Goal: Task Accomplishment & Management: Use online tool/utility

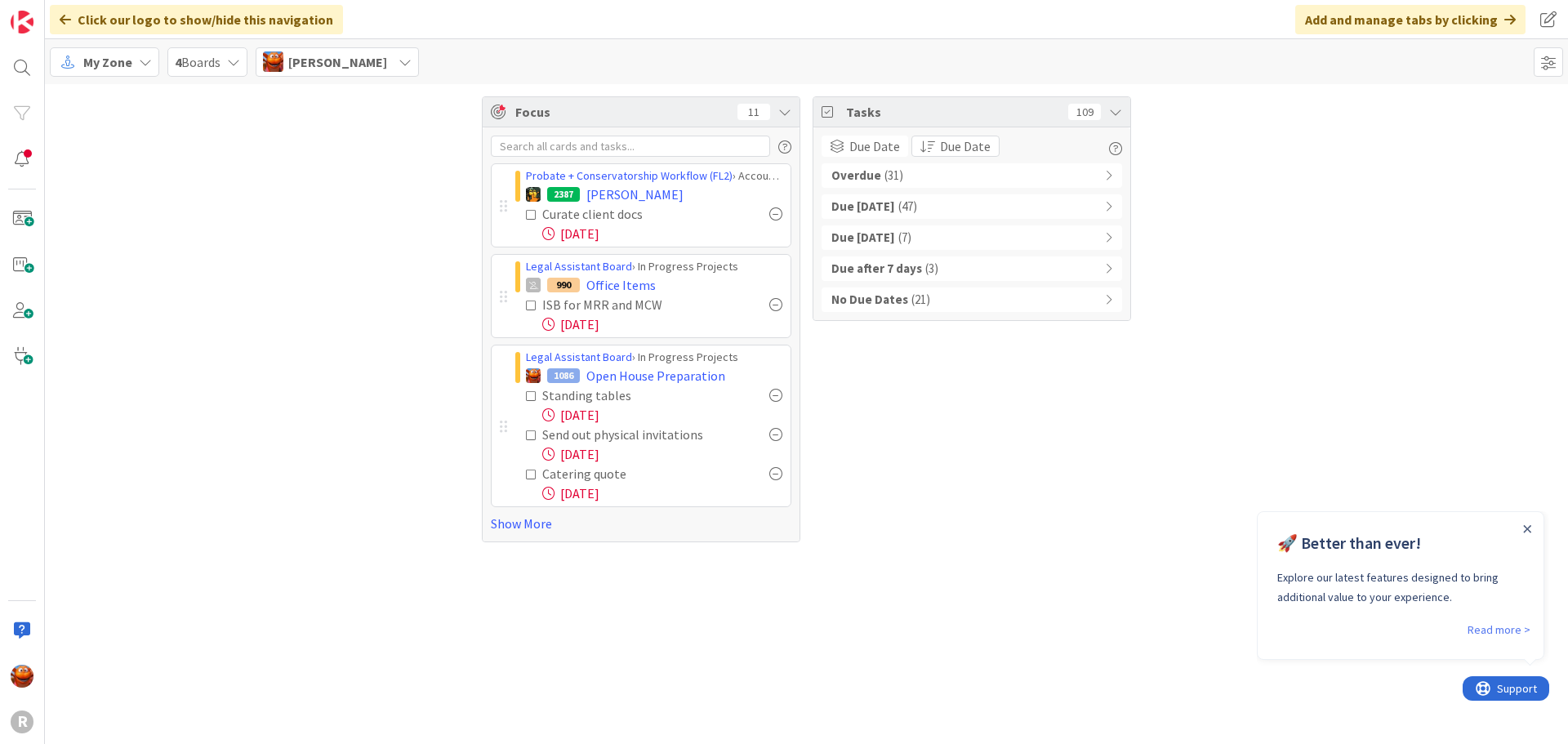
click at [115, 65] on span "My Zone" at bounding box center [108, 61] width 49 height 19
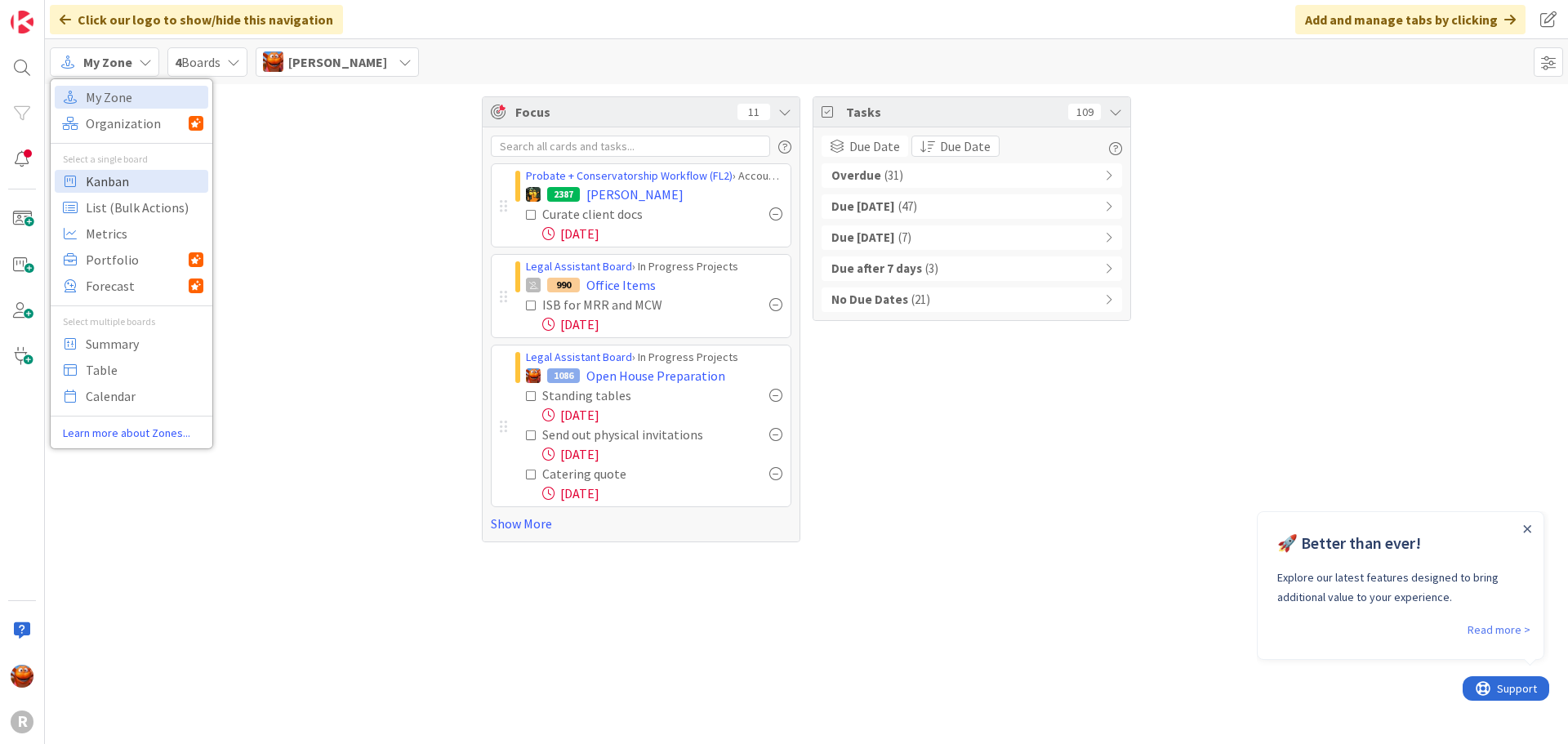
click at [124, 172] on span "Kanban" at bounding box center [145, 181] width 118 height 24
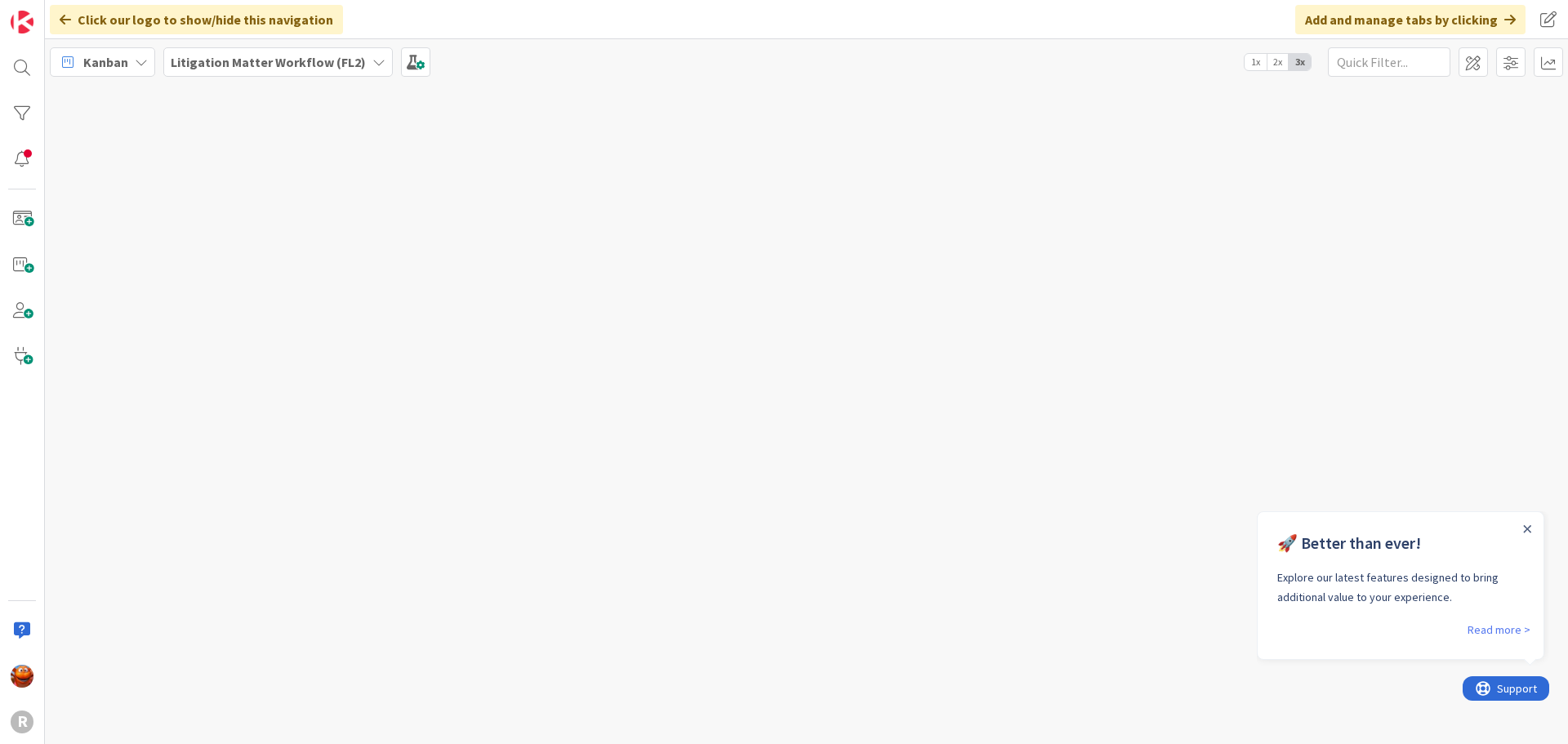
click at [253, 57] on b "Litigation Matter Workflow (FL2)" at bounding box center [268, 61] width 195 height 16
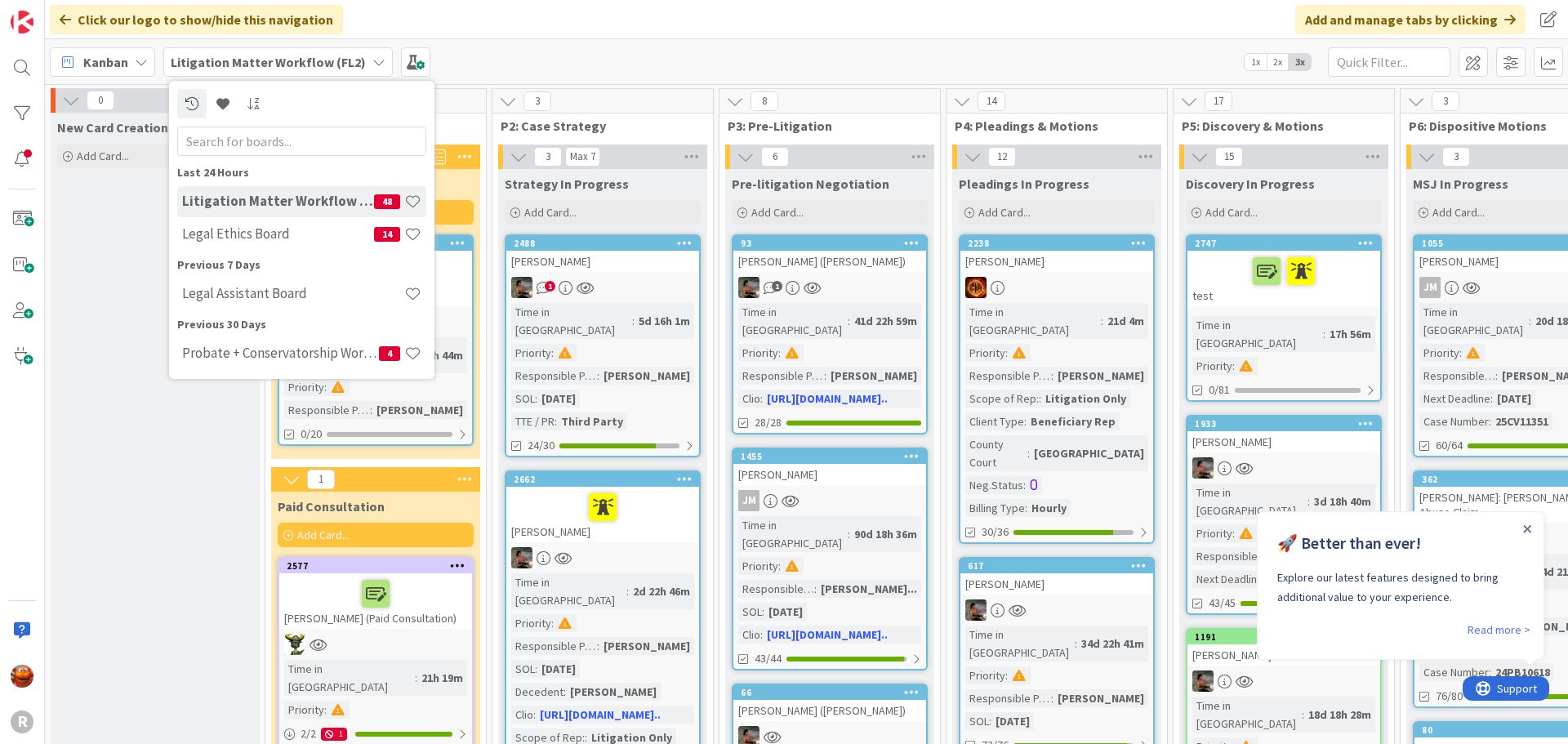
click at [692, 67] on div "Kanban Litigation Matter Workflow (FL2) Last 24 Hours Litigation Matter Workflo…" at bounding box center [806, 61] width 1523 height 45
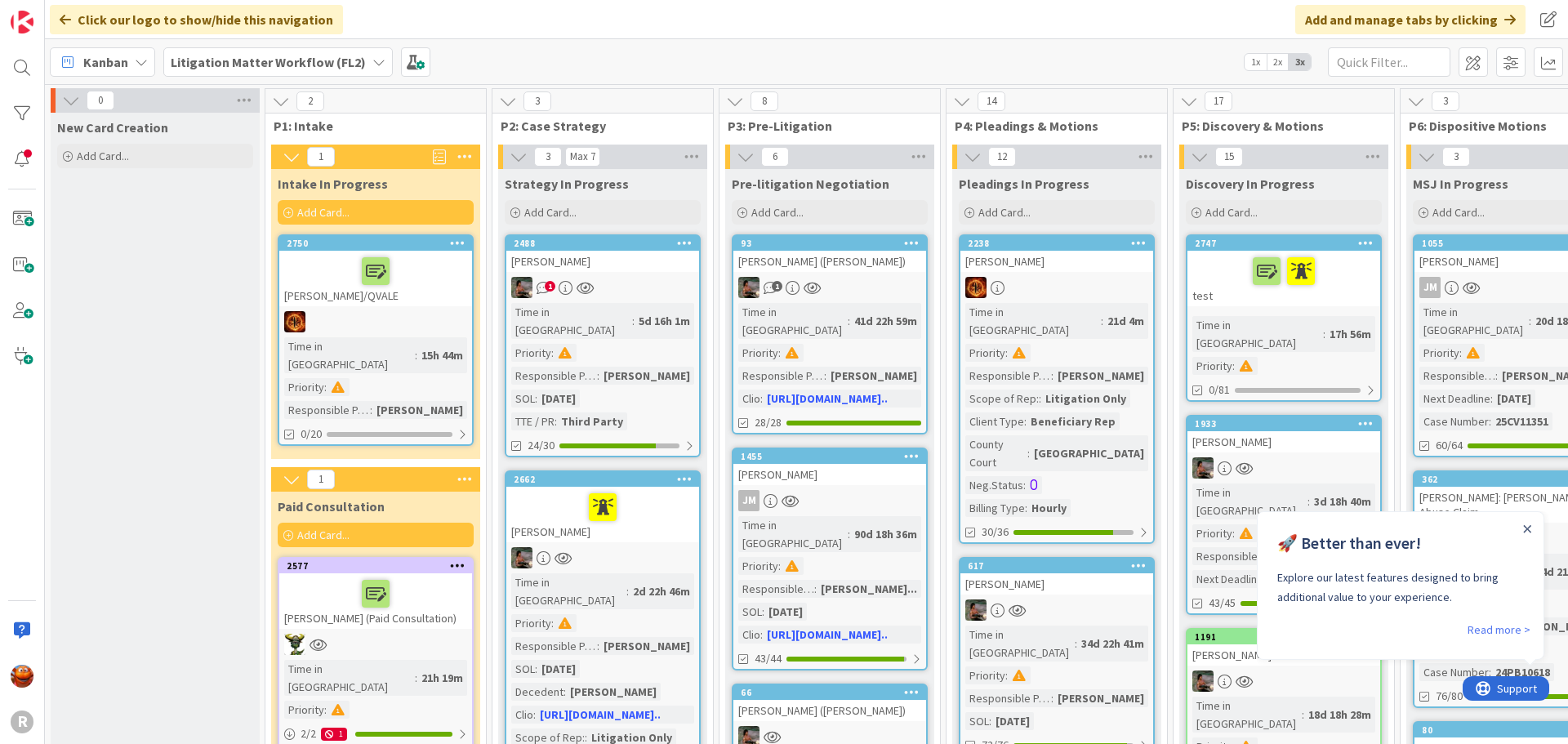
click at [424, 298] on div "[PERSON_NAME]/QVALE" at bounding box center [375, 278] width 193 height 55
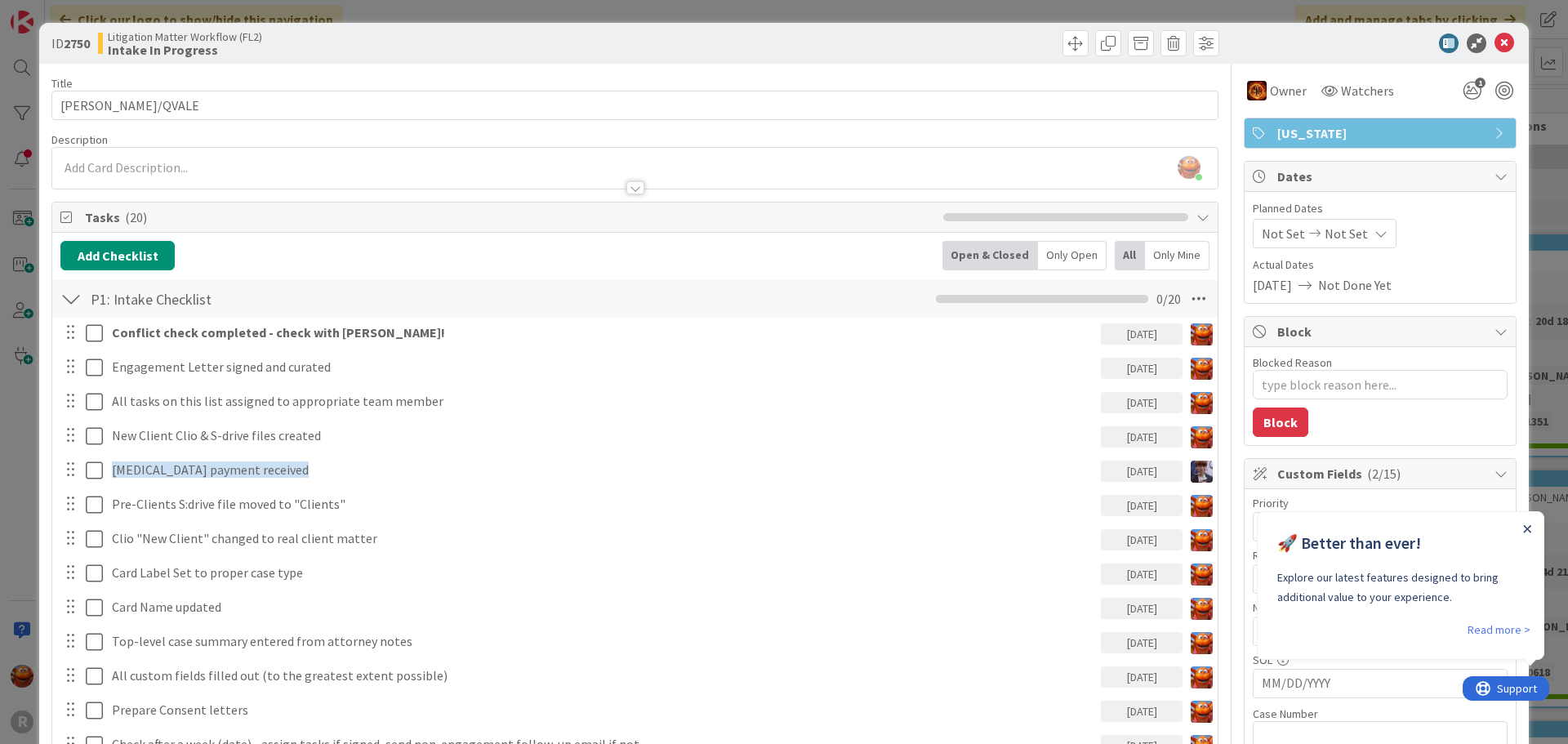
click at [1530, 528] on icon "Close Announcement" at bounding box center [1528, 529] width 8 height 8
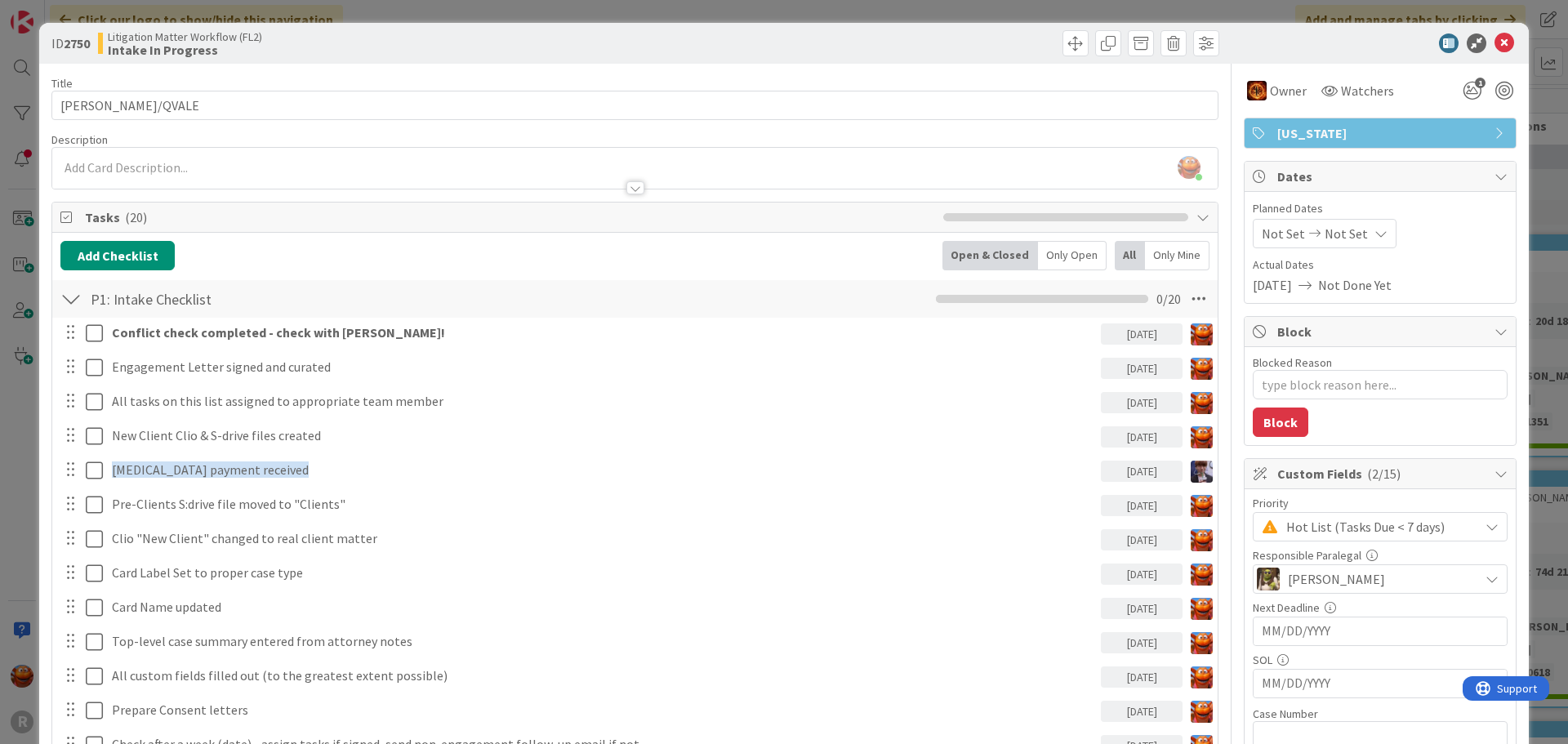
click at [238, 348] on div "Conflict check completed - check with [PERSON_NAME]! [DATE] Update Cancel Engag…" at bounding box center [635, 723] width 1149 height 811
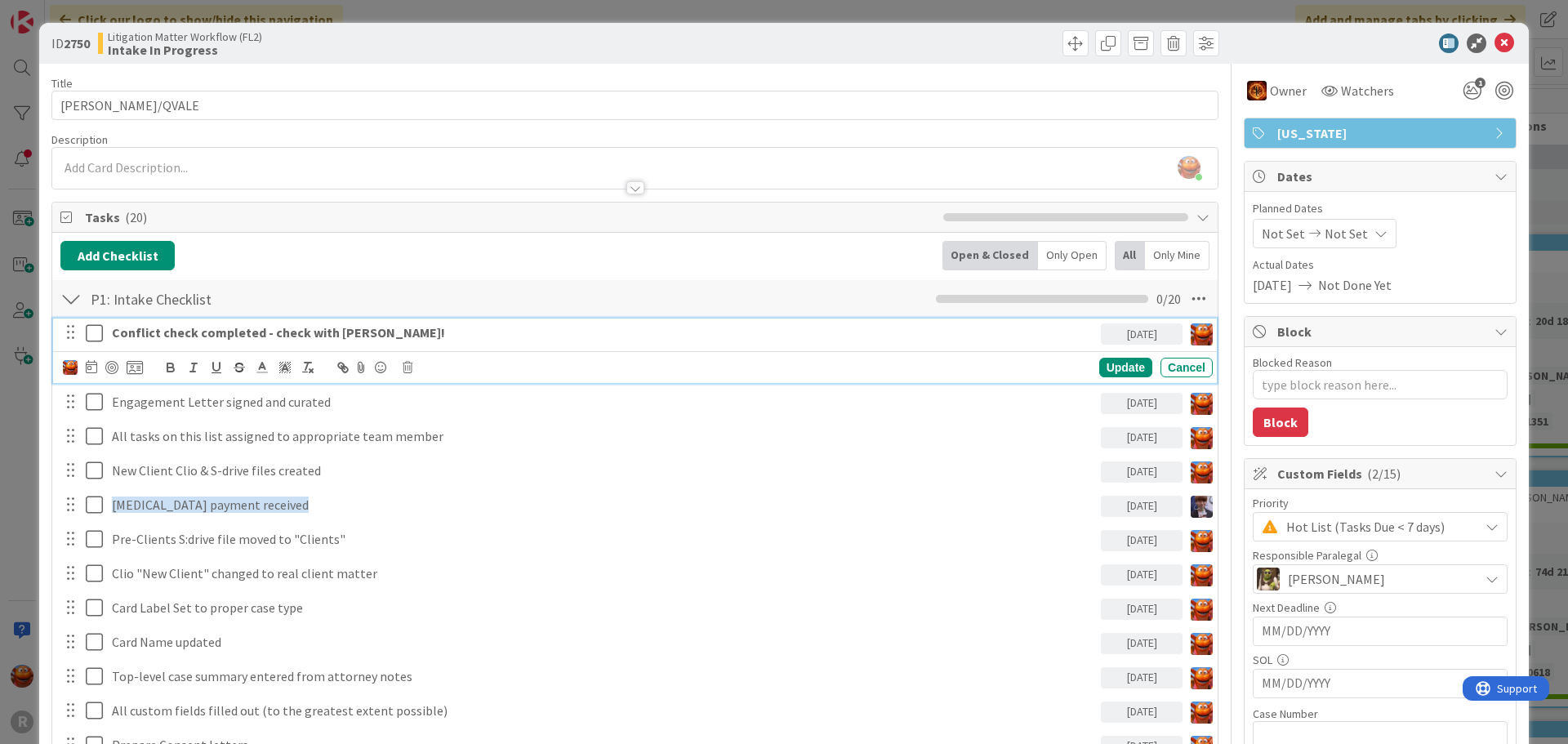
click at [137, 340] on strong "Conflict check completed - check with [PERSON_NAME]!" at bounding box center [278, 332] width 333 height 16
drag, startPoint x: 410, startPoint y: 332, endPoint x: 256, endPoint y: 340, distance: 154.2
click at [256, 340] on p "Conflict check completed - check with [PERSON_NAME]!" at bounding box center [603, 333] width 983 height 18
click at [115, 366] on div at bounding box center [112, 367] width 13 height 13
click at [91, 368] on icon at bounding box center [92, 367] width 12 height 13
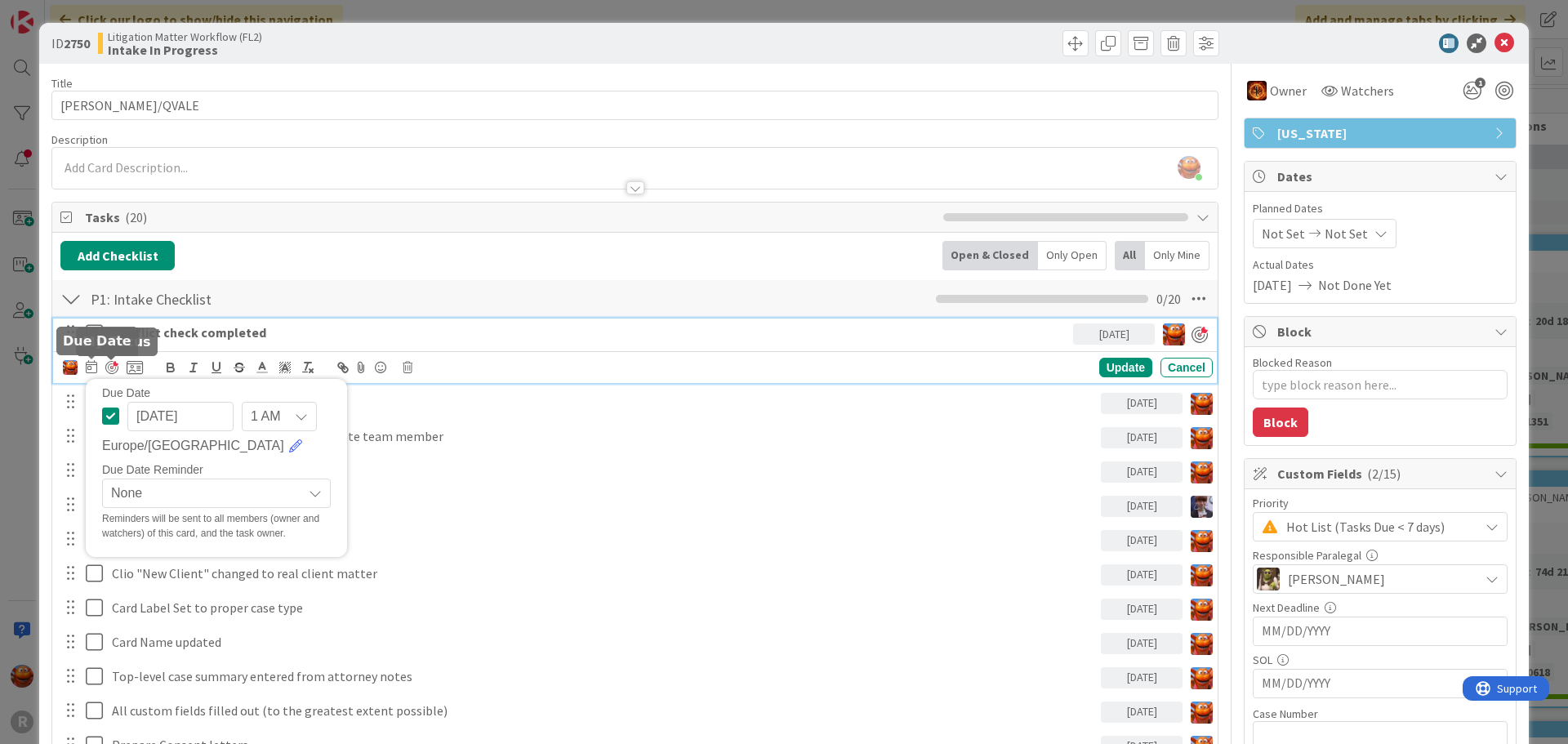
type textarea "x"
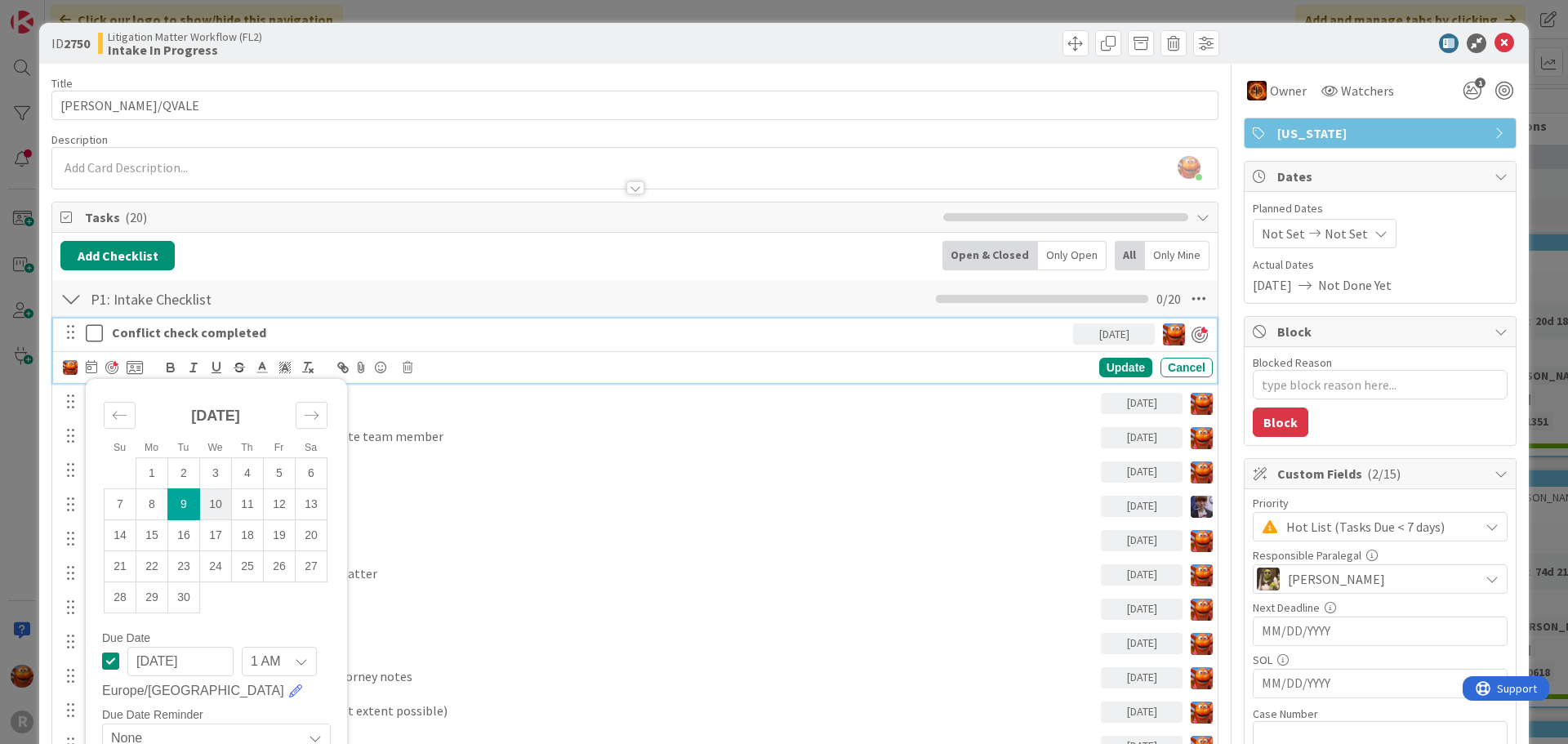
click at [210, 509] on td "10" at bounding box center [216, 504] width 32 height 31
type input "[DATE]"
click at [422, 394] on p "Engagement Letter signed and curated" at bounding box center [603, 402] width 983 height 18
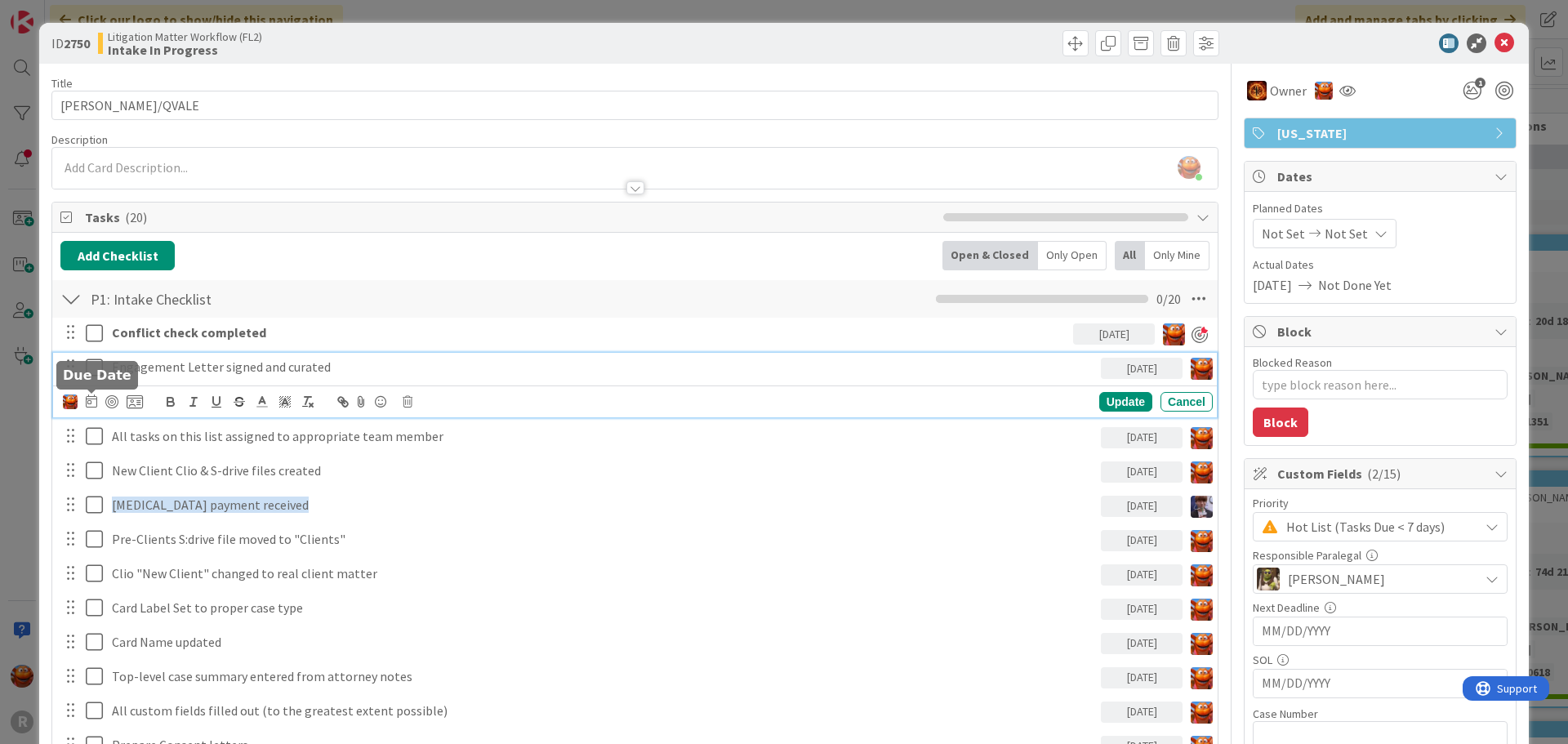
click at [96, 404] on icon at bounding box center [92, 401] width 12 height 13
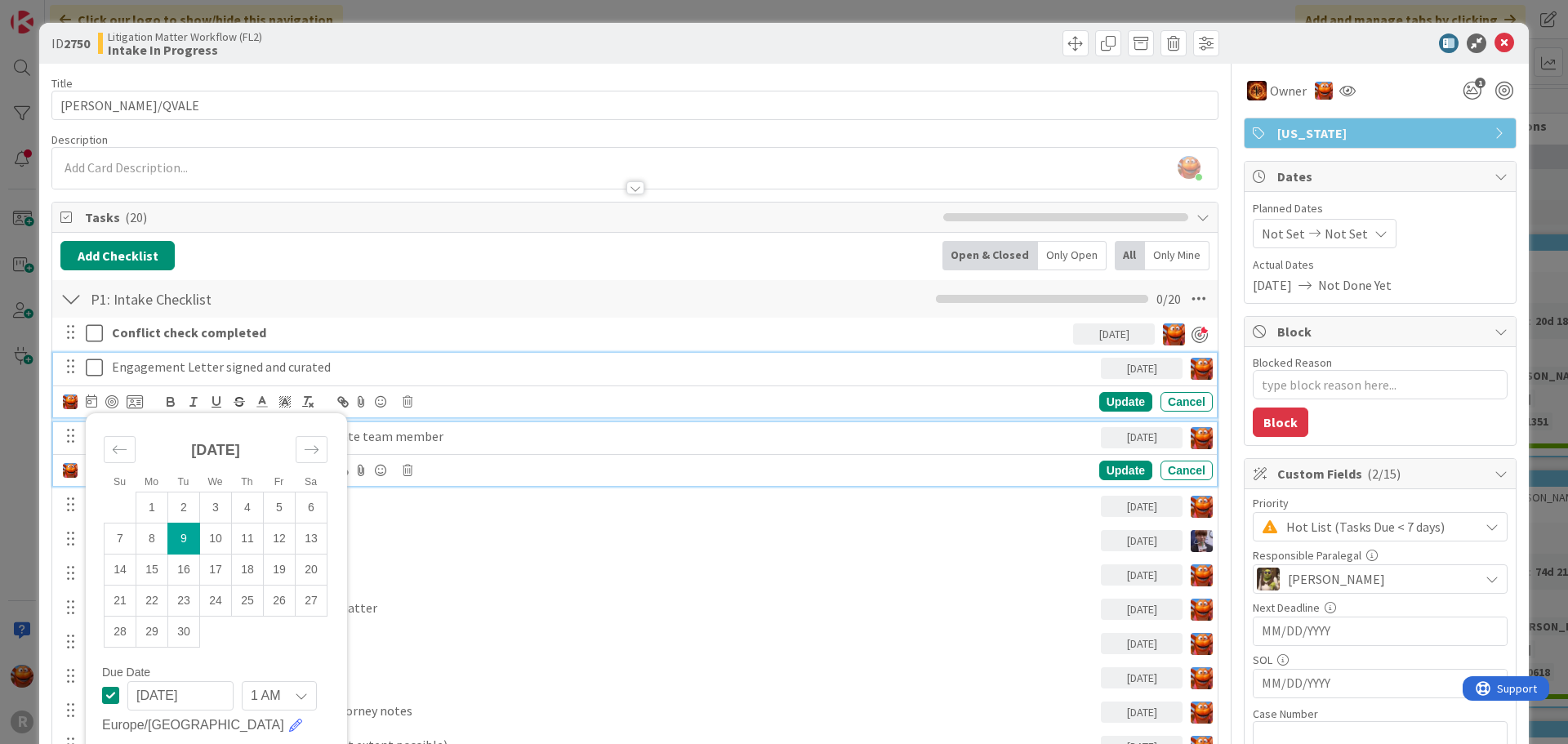
click at [464, 431] on p "All tasks on this list assigned to appropriate team member" at bounding box center [603, 436] width 983 height 18
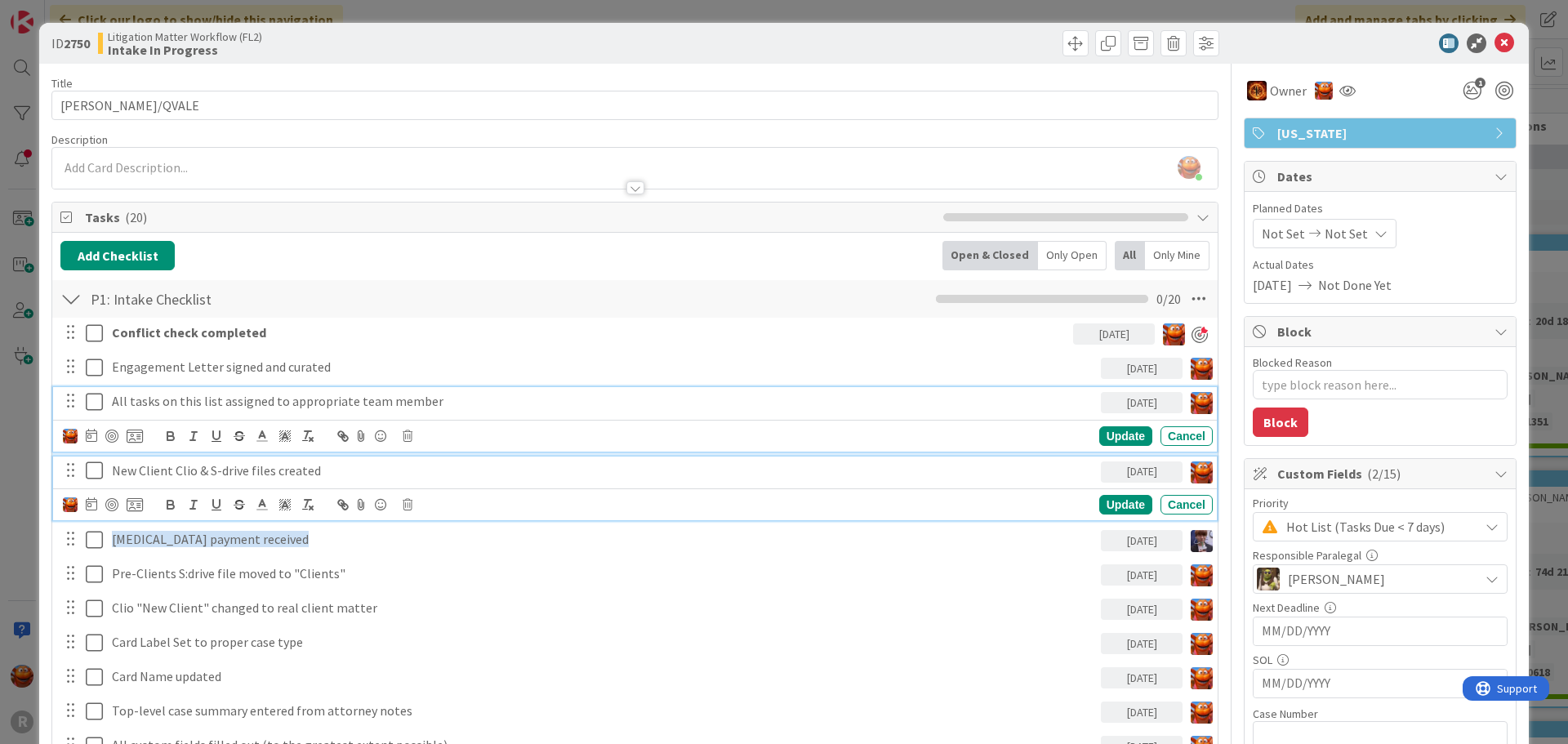
click at [203, 473] on p "New Client Clio & S-drive files created" at bounding box center [603, 471] width 983 height 18
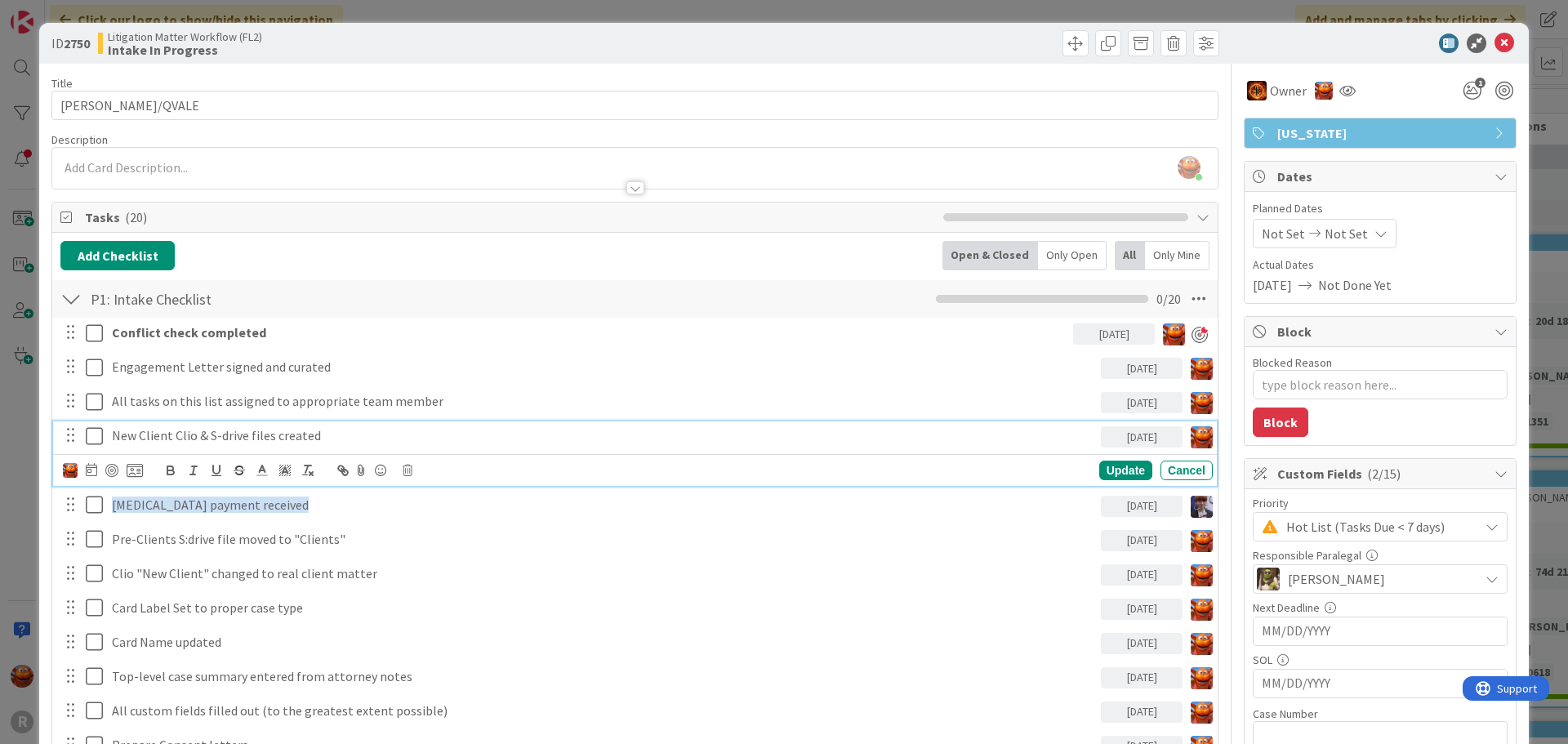
type textarea "x"
